Goal: Find specific page/section: Find specific page/section

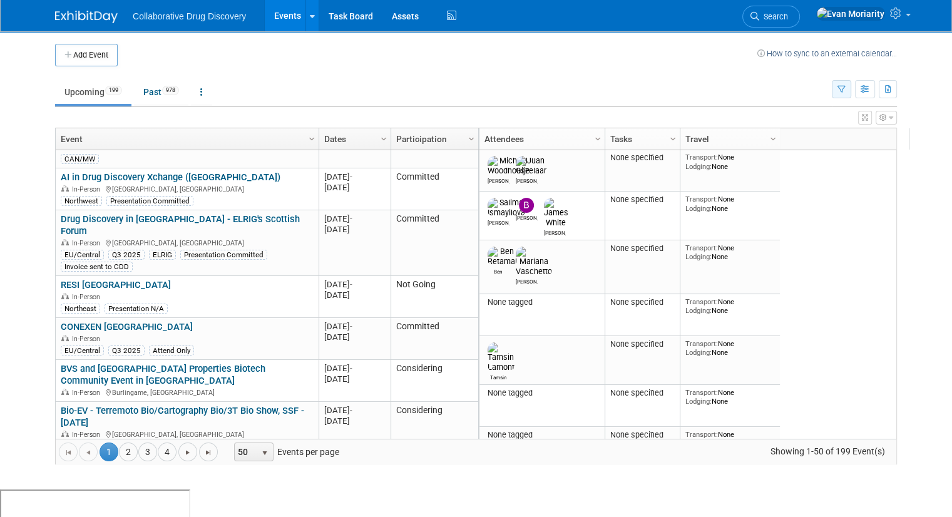
click at [851, 93] on button "button" at bounding box center [841, 89] width 19 height 18
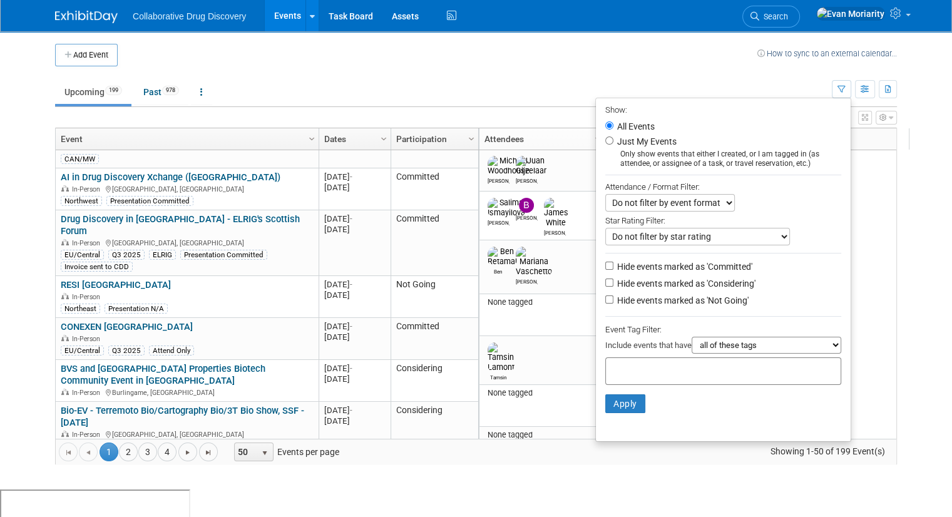
click at [672, 371] on input "text" at bounding box center [661, 369] width 100 height 13
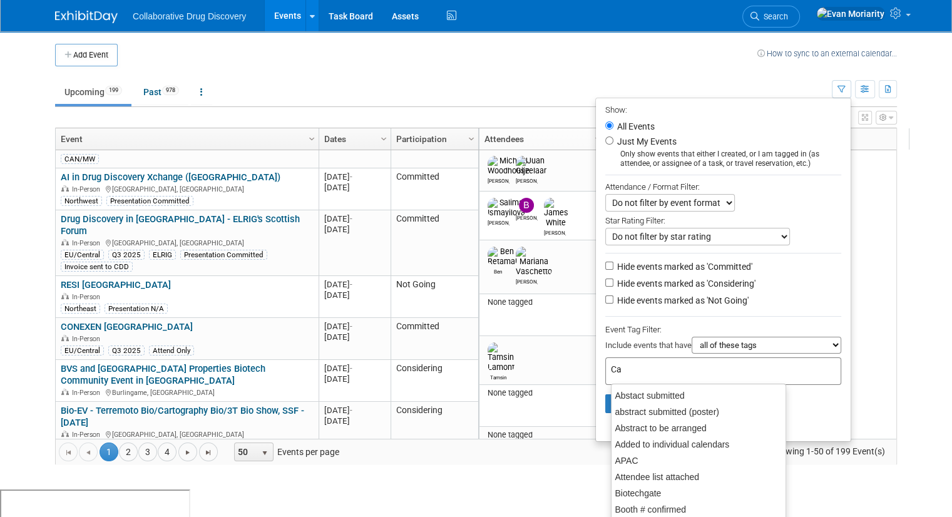
type input "Can"
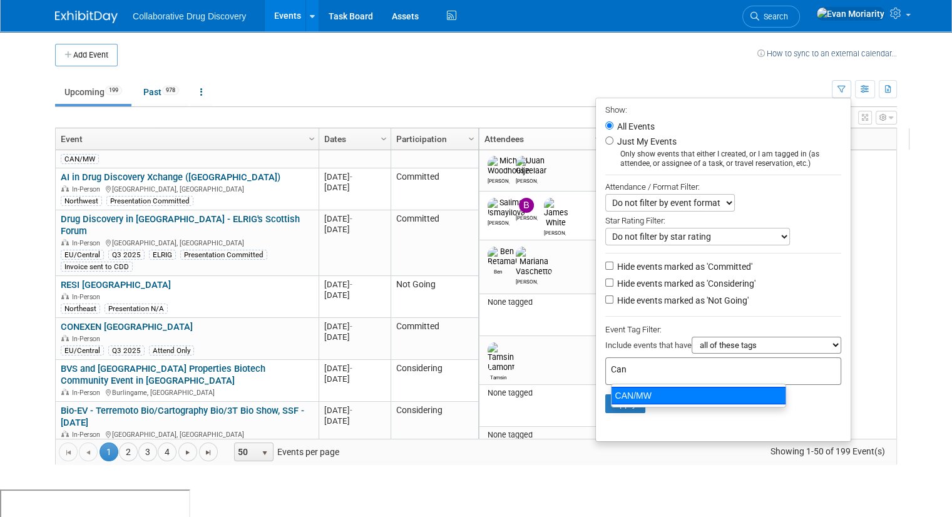
click at [660, 404] on div "CAN/MW" at bounding box center [698, 396] width 175 height 18
type input "CAN/MW"
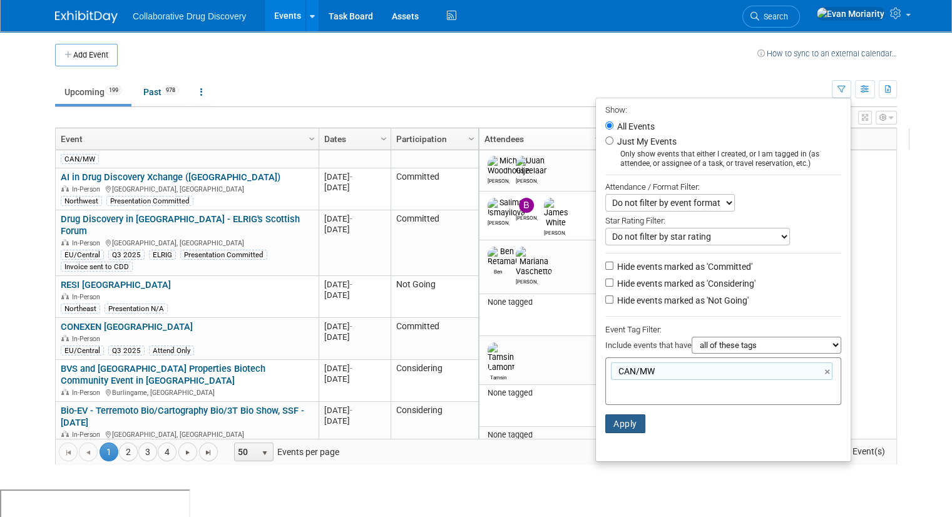
click at [626, 429] on button "Apply" at bounding box center [625, 423] width 40 height 19
